Goal: Communication & Community: Share content

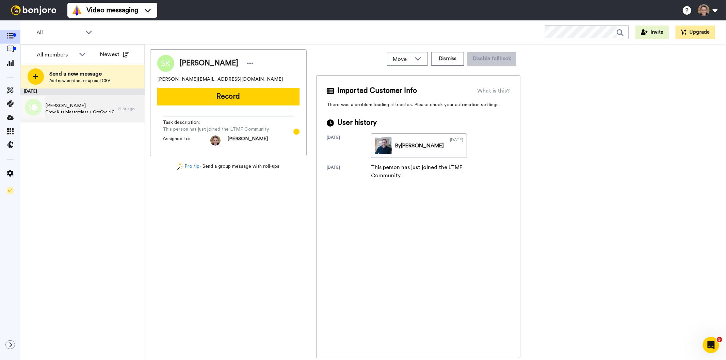
click at [75, 106] on span "Samuel Kofi yankyira" at bounding box center [79, 105] width 69 height 7
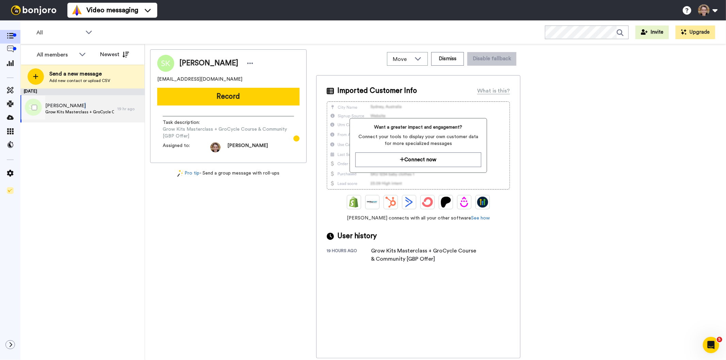
click at [73, 104] on span "Samuel Kofi yankyira" at bounding box center [79, 105] width 69 height 7
click at [205, 97] on button "Record" at bounding box center [228, 97] width 142 height 18
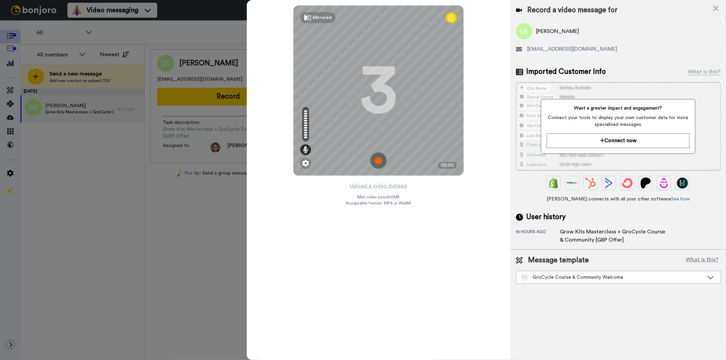
click at [383, 161] on img at bounding box center [378, 161] width 16 height 16
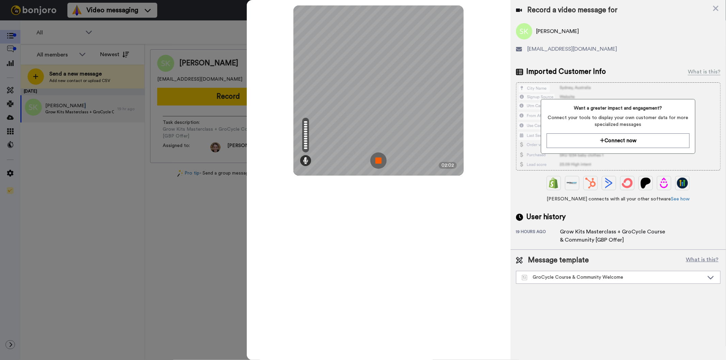
click at [375, 153] on img at bounding box center [378, 161] width 16 height 16
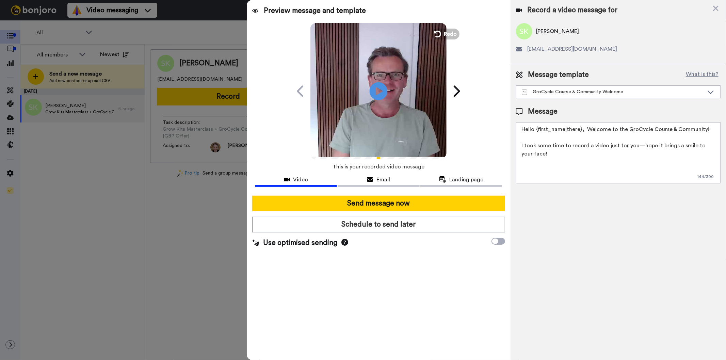
click at [380, 94] on icon at bounding box center [379, 91] width 18 height 18
click at [379, 94] on icon at bounding box center [379, 91] width 18 height 18
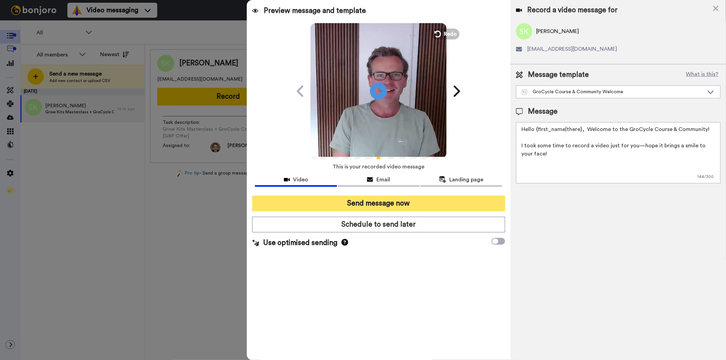
click at [353, 204] on button "Send message now" at bounding box center [378, 204] width 253 height 16
